Goal: Information Seeking & Learning: Learn about a topic

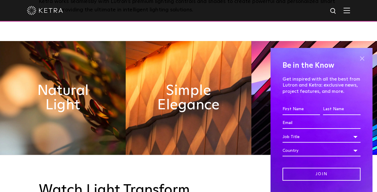
click at [358, 59] on span at bounding box center [361, 58] width 9 height 9
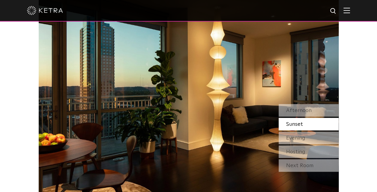
scroll to position [499, 0]
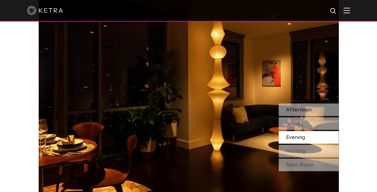
drag, startPoint x: 83, startPoint y: 77, endPoint x: 297, endPoint y: 114, distance: 217.2
click at [297, 114] on div "Afternoon" at bounding box center [309, 109] width 60 height 13
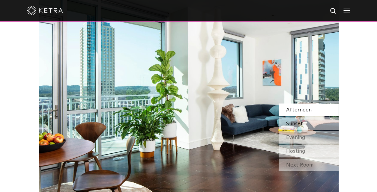
click at [310, 122] on div "Sunset" at bounding box center [309, 123] width 60 height 13
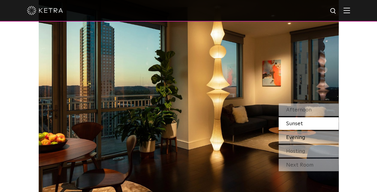
click at [304, 135] on span "Evening" at bounding box center [295, 137] width 19 height 5
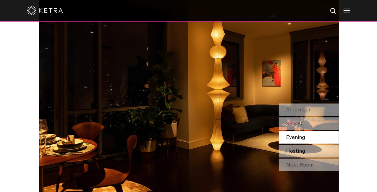
click at [309, 151] on div "Hosting" at bounding box center [309, 151] width 60 height 13
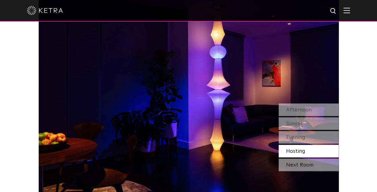
click at [309, 164] on div "Next Room" at bounding box center [309, 165] width 60 height 13
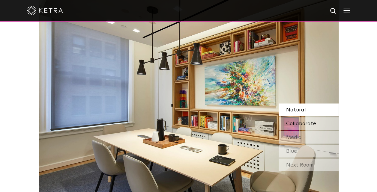
click at [299, 126] on span "Collaborate" at bounding box center [301, 123] width 30 height 5
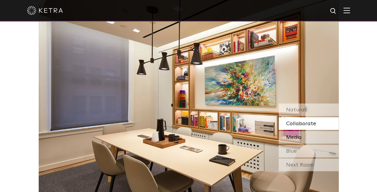
click at [301, 133] on div "Media" at bounding box center [309, 137] width 60 height 13
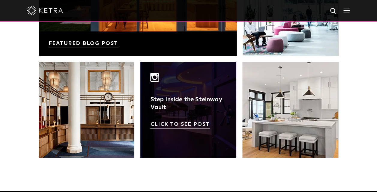
scroll to position [1067, 0]
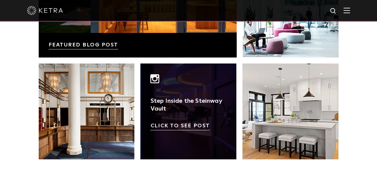
click at [193, 80] on link at bounding box center [188, 112] width 96 height 96
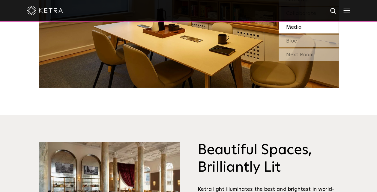
scroll to position [532, 0]
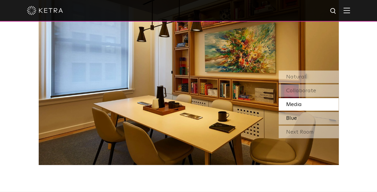
click at [296, 118] on span "Blue" at bounding box center [291, 117] width 11 height 5
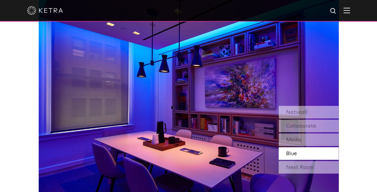
scroll to position [524, 0]
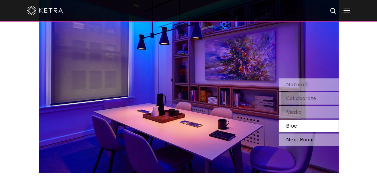
click at [291, 138] on div "Next Room" at bounding box center [309, 139] width 60 height 13
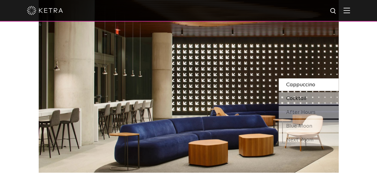
click at [298, 100] on span "Cocktail" at bounding box center [296, 98] width 20 height 5
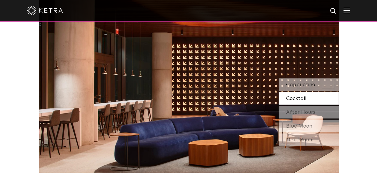
click at [306, 84] on span "Cappuccino" at bounding box center [300, 84] width 29 height 5
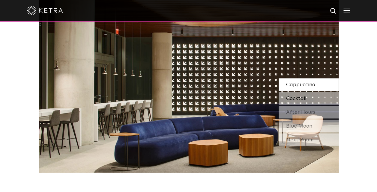
click at [315, 96] on div "Cocktail" at bounding box center [309, 98] width 60 height 13
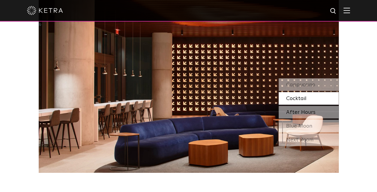
click at [303, 113] on span "After Hours" at bounding box center [300, 111] width 29 height 5
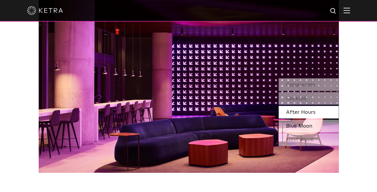
click at [299, 126] on span "Blue Moon" at bounding box center [299, 125] width 26 height 5
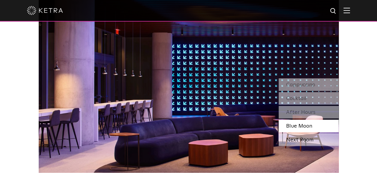
click at [309, 138] on div "Next Room" at bounding box center [309, 139] width 60 height 13
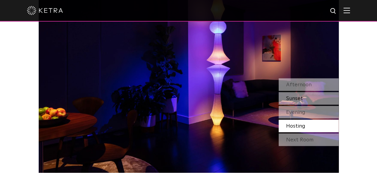
click at [305, 94] on div "Sunset" at bounding box center [309, 98] width 60 height 13
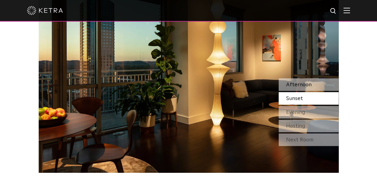
click at [304, 87] on span "Afternoon" at bounding box center [298, 84] width 25 height 5
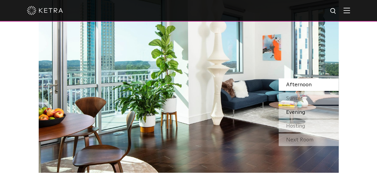
click at [303, 113] on span "Evening" at bounding box center [295, 111] width 19 height 5
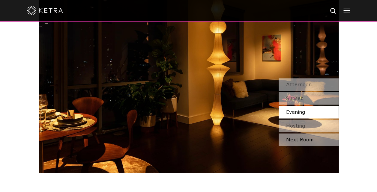
click at [294, 138] on div "Next Room" at bounding box center [309, 139] width 60 height 13
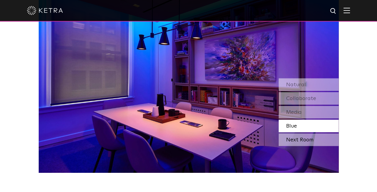
click at [295, 135] on div "Next Room" at bounding box center [309, 139] width 60 height 13
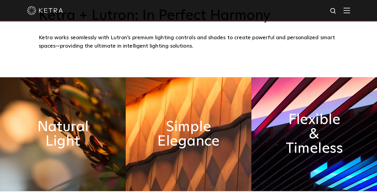
scroll to position [212, 0]
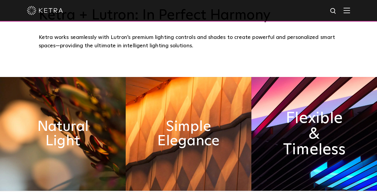
click at [305, 148] on h2 "Flexible & Timeless" at bounding box center [314, 134] width 68 height 47
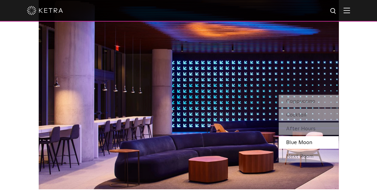
scroll to position [507, 0]
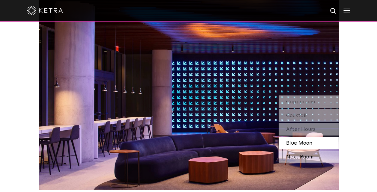
click at [302, 154] on div "Next Room" at bounding box center [309, 157] width 60 height 13
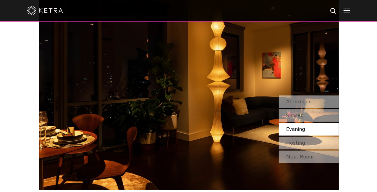
click at [302, 154] on div "Next Room" at bounding box center [309, 157] width 60 height 13
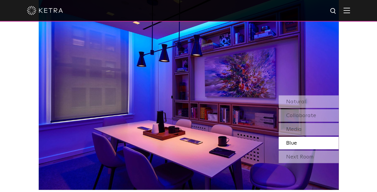
click at [302, 154] on div "Next Room" at bounding box center [309, 157] width 60 height 13
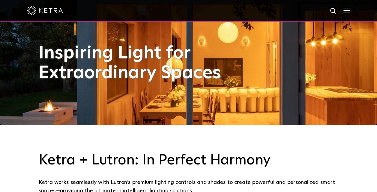
scroll to position [0, 0]
